Goal: Information Seeking & Learning: Learn about a topic

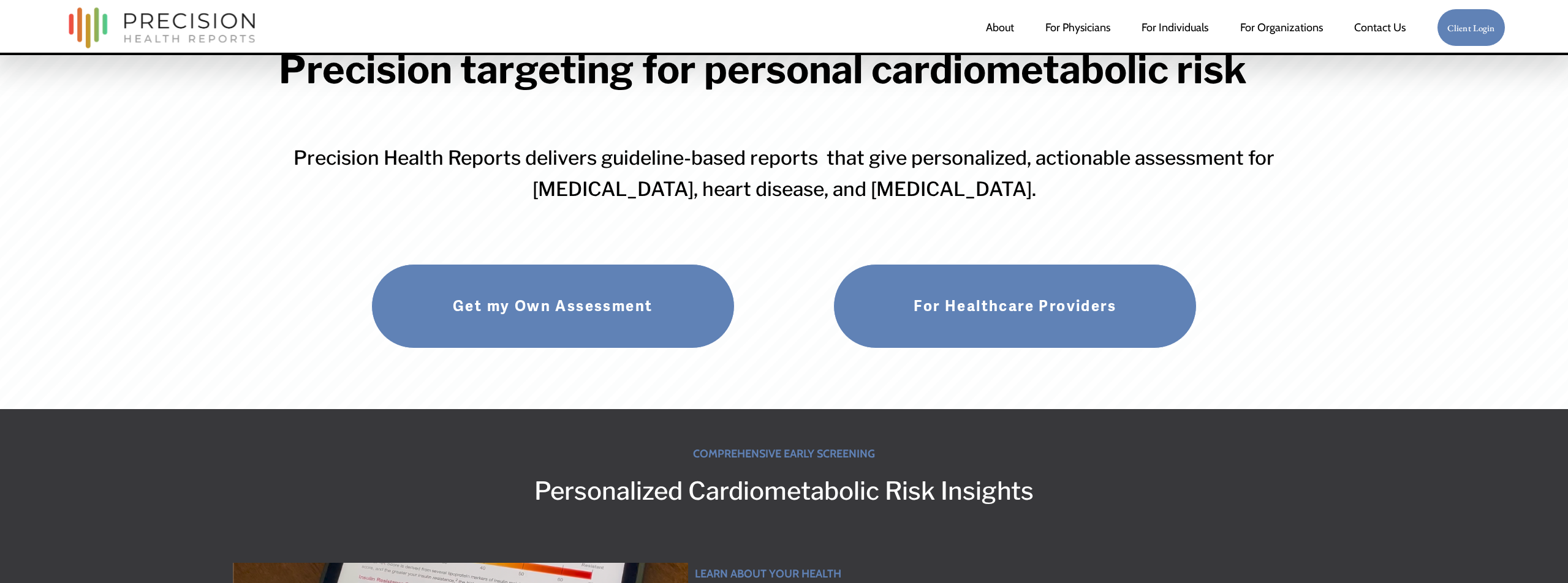
scroll to position [119, 0]
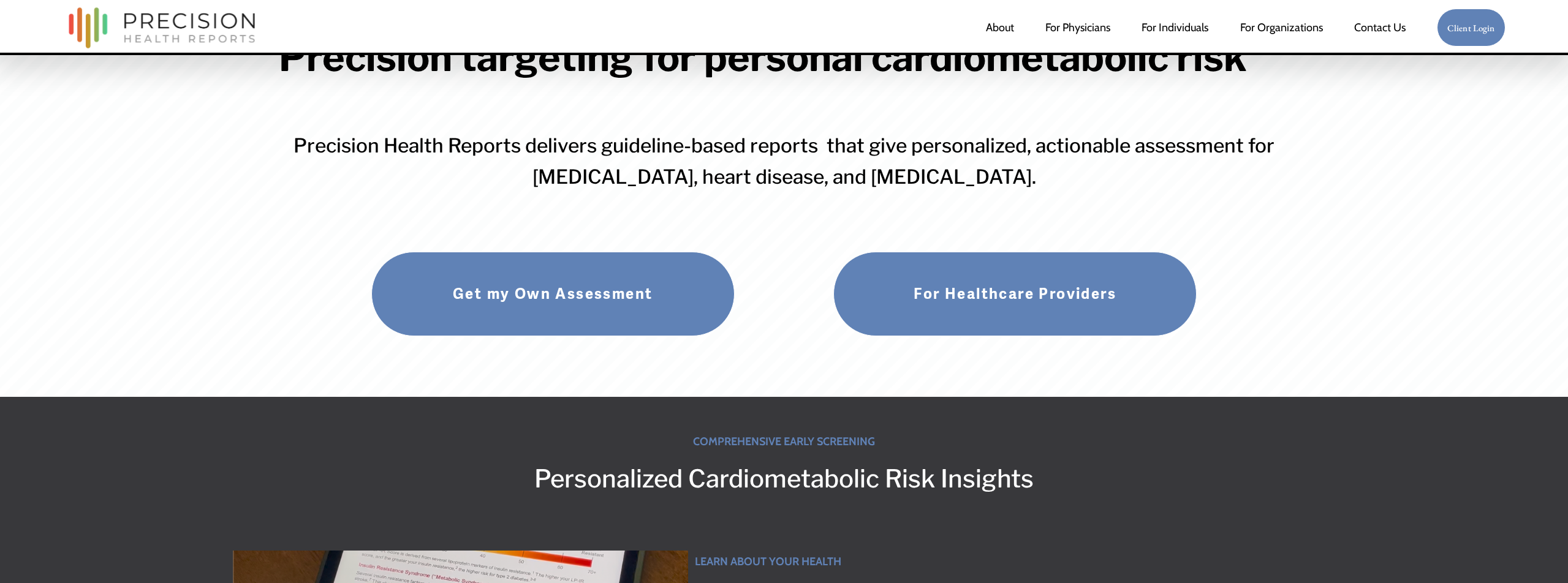
click at [1179, 29] on link "For Individuals" at bounding box center [1175, 27] width 67 height 24
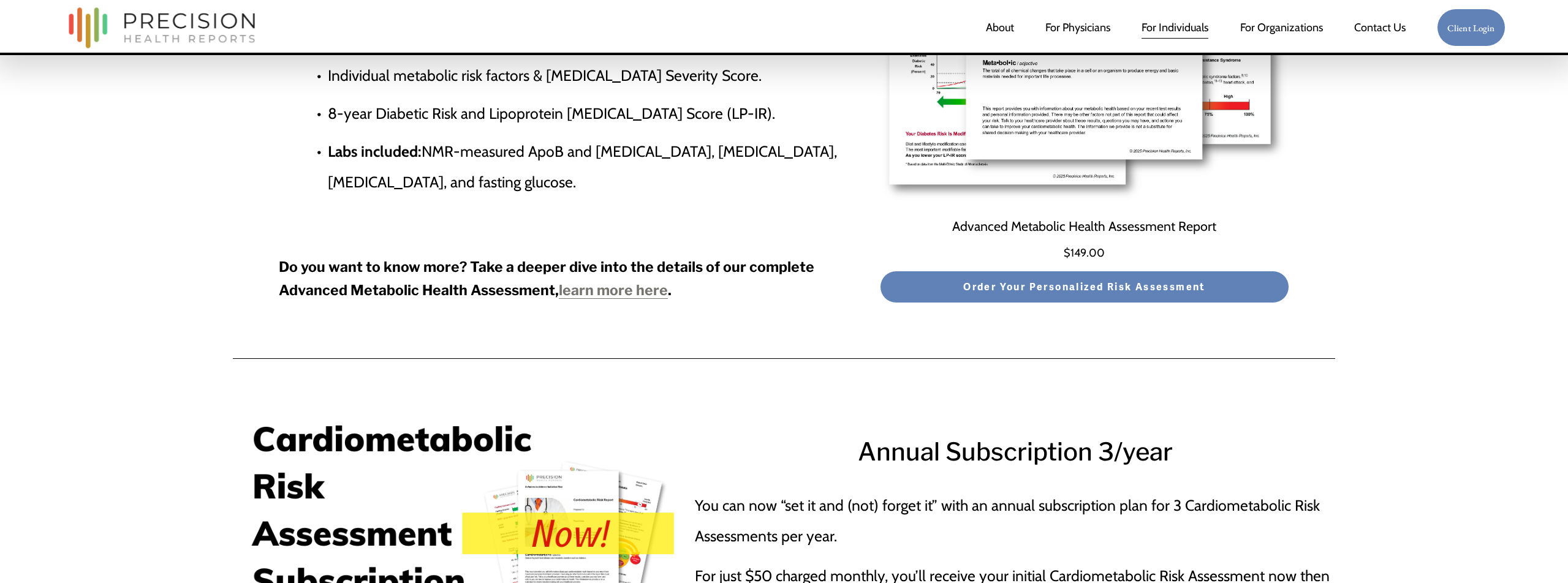
scroll to position [4372, 0]
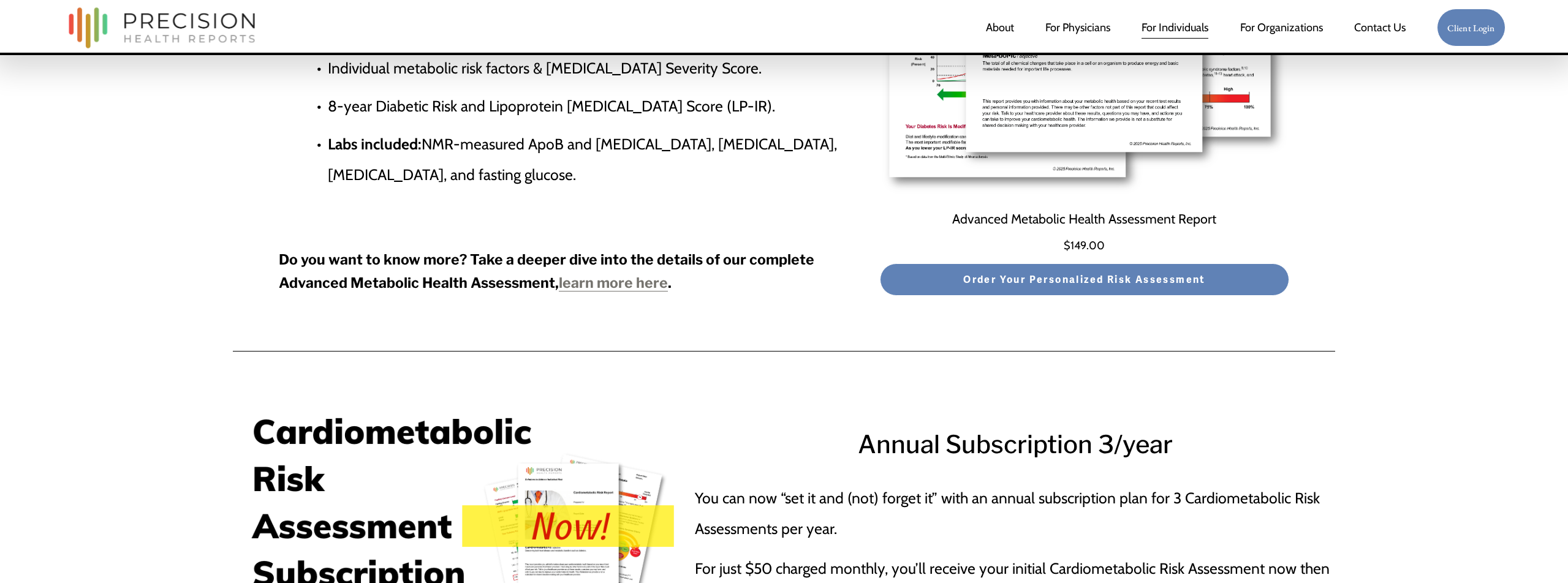
click at [603, 289] on strong "learn more here" at bounding box center [613, 282] width 109 height 17
